Goal: Information Seeking & Learning: Find specific fact

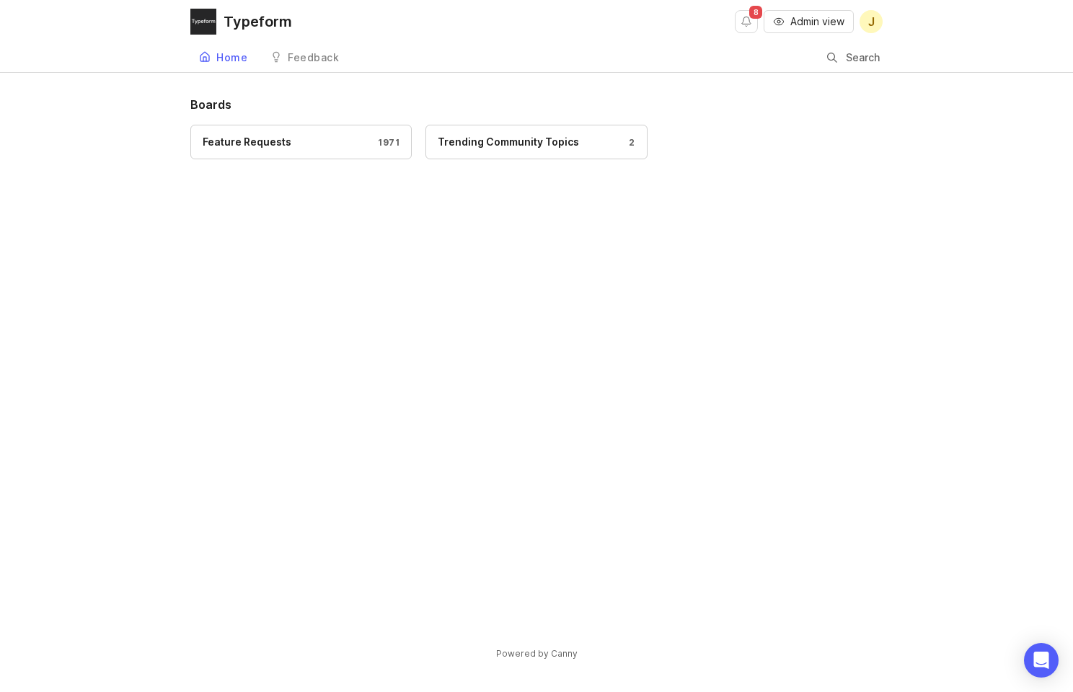
click at [833, 52] on div "Search" at bounding box center [832, 57] width 10 height 13
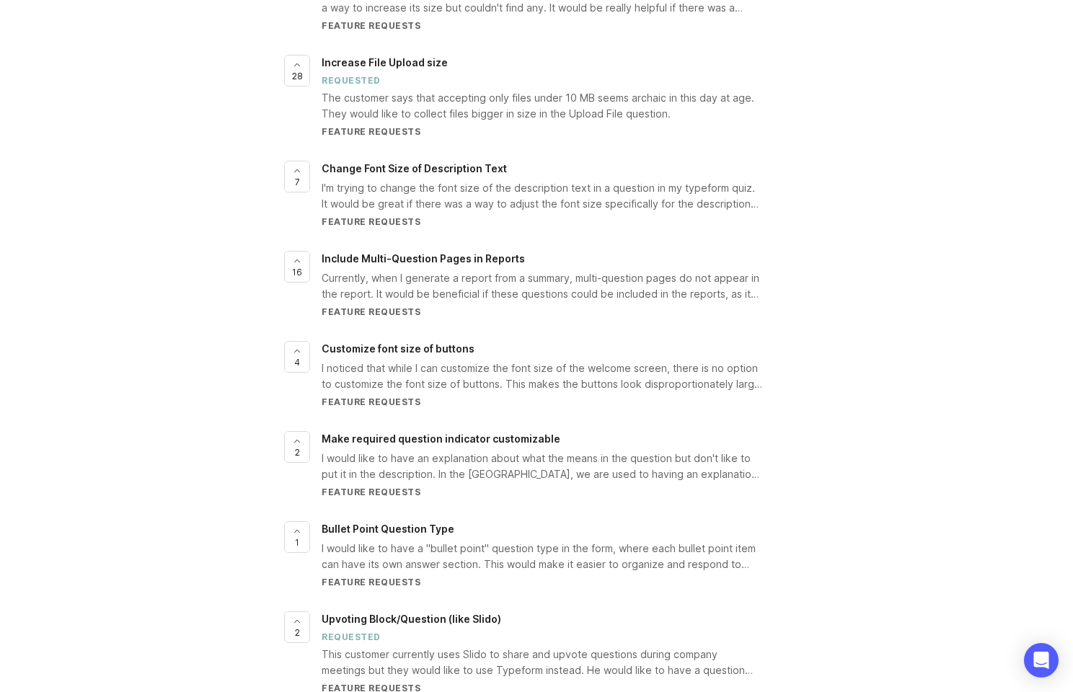
scroll to position [2853, 0]
type input "video question size"
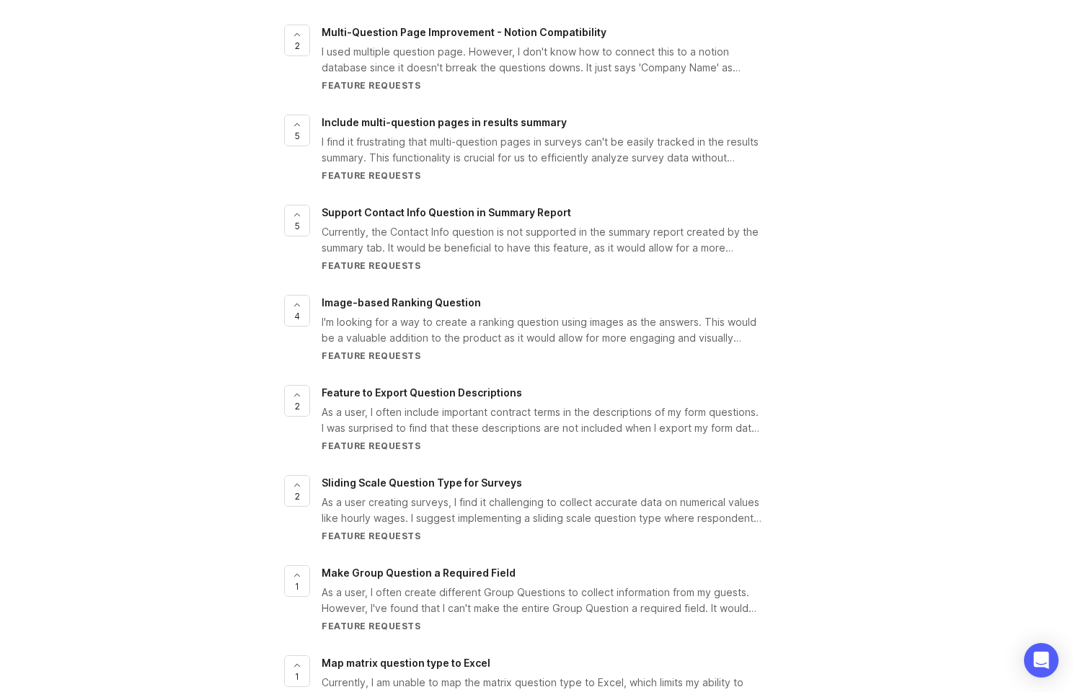
scroll to position [4517, 0]
